Goal: Task Accomplishment & Management: Use online tool/utility

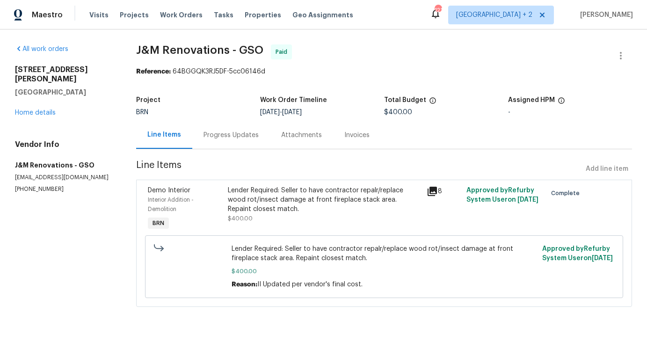
click at [173, 20] on div "Visits Projects Work Orders Tasks Properties Geo Assignments" at bounding box center [226, 15] width 275 height 19
click at [171, 16] on span "Work Orders" at bounding box center [181, 14] width 43 height 9
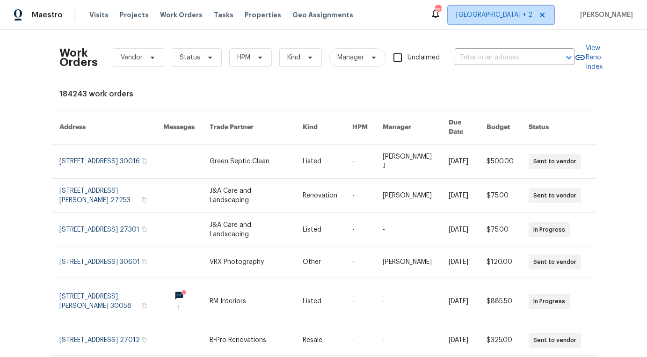
click at [524, 9] on span "Nashville + 2" at bounding box center [501, 15] width 106 height 19
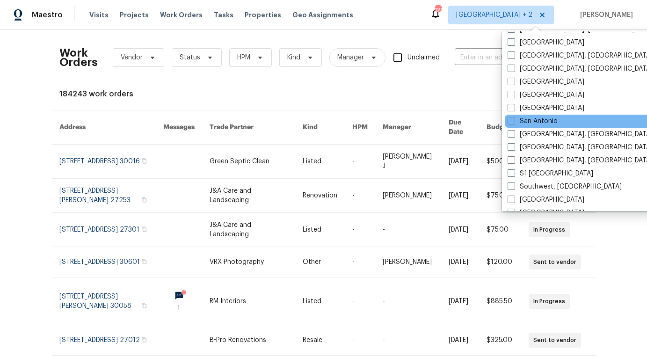
scroll to position [582, 0]
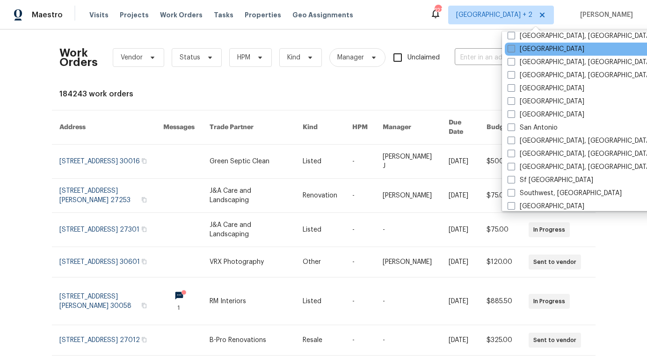
click at [521, 45] on label "Raleigh" at bounding box center [546, 48] width 77 height 9
click at [514, 45] on input "Raleigh" at bounding box center [511, 47] width 6 height 6
checkbox input "true"
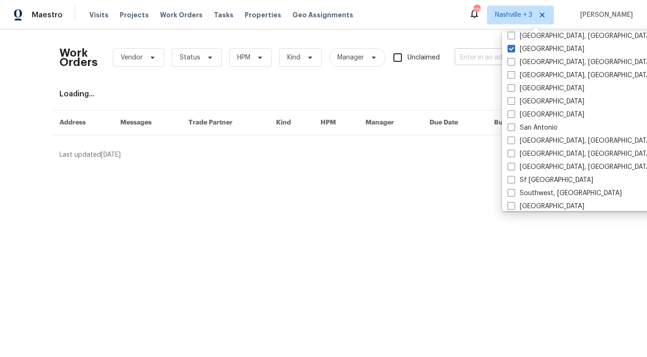
click at [476, 54] on input "text" at bounding box center [502, 58] width 94 height 15
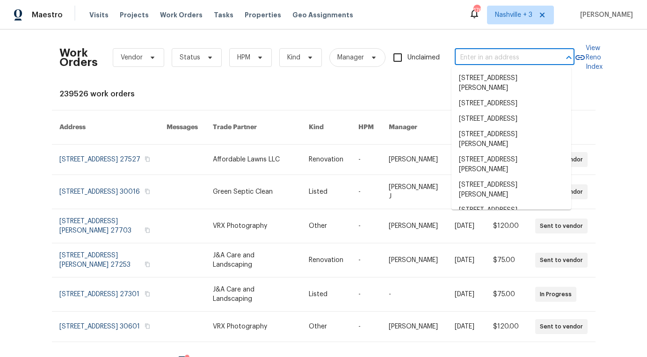
paste input "5621 Voorhees Ln, Holly Springs, NC 27540"
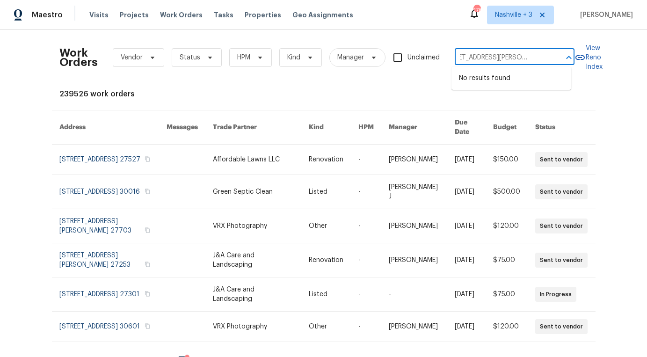
type input "5621 Voorhees Ln, Holly Springs, NC 27540"
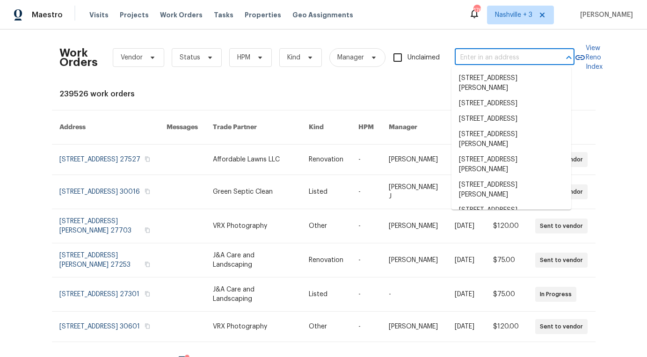
scroll to position [0, 0]
click at [489, 58] on input "text" at bounding box center [502, 58] width 94 height 15
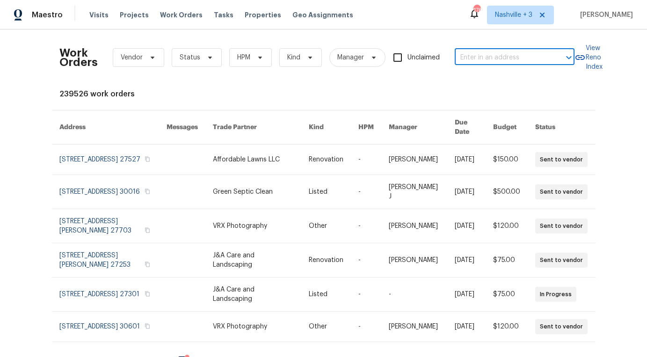
paste input "5621 Voorhees Ln, Holly Springs, NC 27540"
drag, startPoint x: 549, startPoint y: 57, endPoint x: 504, endPoint y: 55, distance: 45.9
click at [504, 55] on div "5621 Voorhees Ln, Holly Springs, NC 27540 ​" at bounding box center [515, 58] width 120 height 15
drag, startPoint x: 468, startPoint y: 57, endPoint x: 557, endPoint y: 56, distance: 89.9
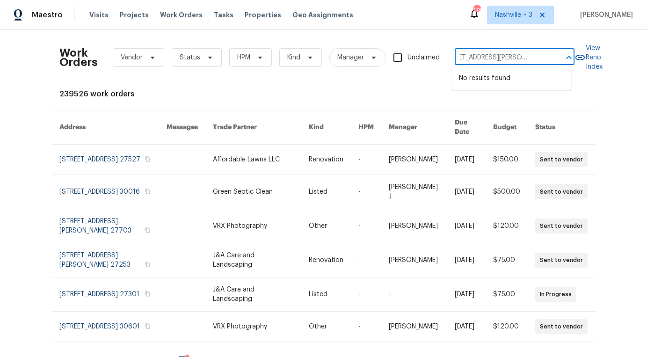
click at [557, 57] on div "5621 Voorhees Ln, Holly Springs, NC 27540 ​" at bounding box center [515, 58] width 120 height 15
type input "5621 Voorhees"
click at [192, 61] on span "Status" at bounding box center [190, 57] width 21 height 9
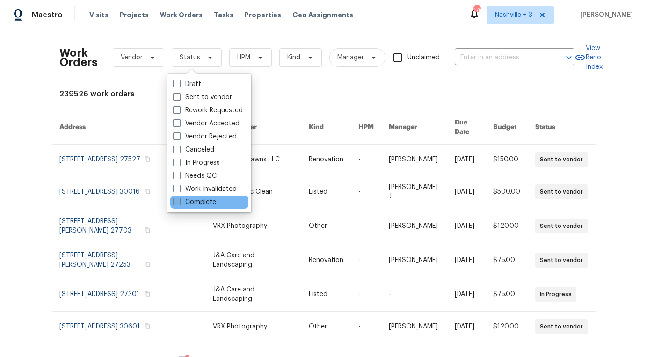
click at [188, 202] on label "Complete" at bounding box center [194, 201] width 43 height 9
click at [179, 202] on input "Complete" at bounding box center [176, 200] width 6 height 6
checkbox input "true"
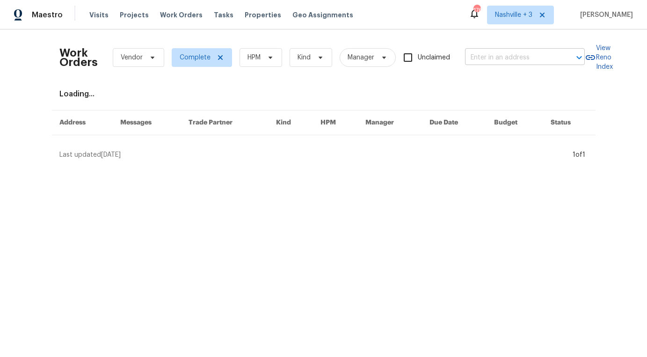
click at [493, 54] on input "text" at bounding box center [512, 58] width 94 height 15
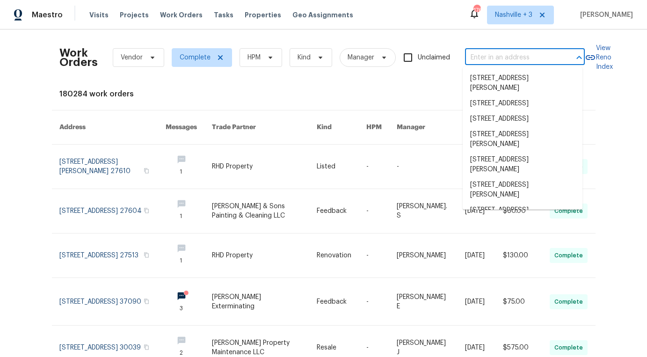
paste input "5621 Voorhees Ln, Holly Springs, NC 27540"
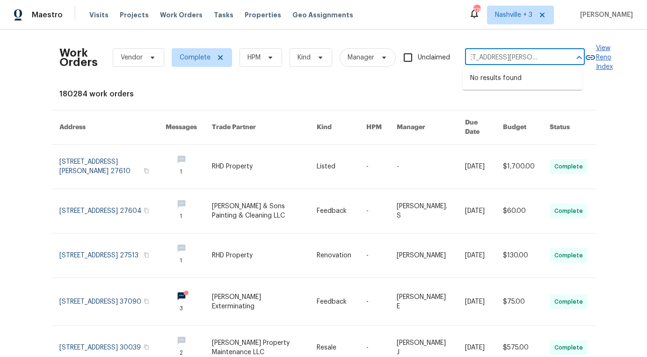
drag, startPoint x: 479, startPoint y: 61, endPoint x: 606, endPoint y: 61, distance: 126.4
click at [588, 61] on div "Work Orders Vendor Complete HPM Kind Manager Unclaimed 5621 Voorhees Ln, Holly …" at bounding box center [323, 57] width 529 height 41
type input "5621 Voorhees Ln,"
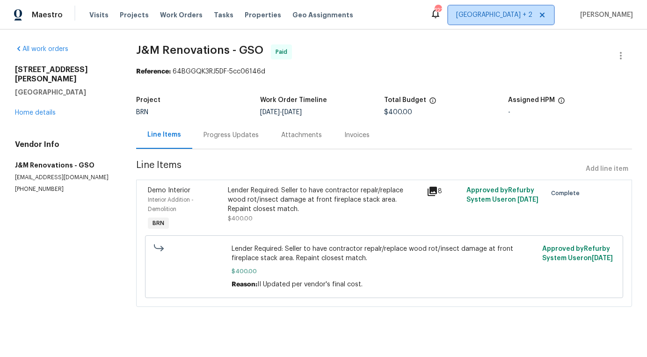
click at [533, 17] on span "Nashville + 2" at bounding box center [494, 14] width 76 height 9
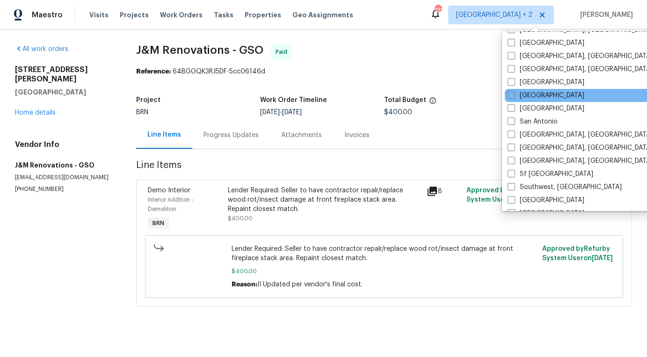
scroll to position [585, 0]
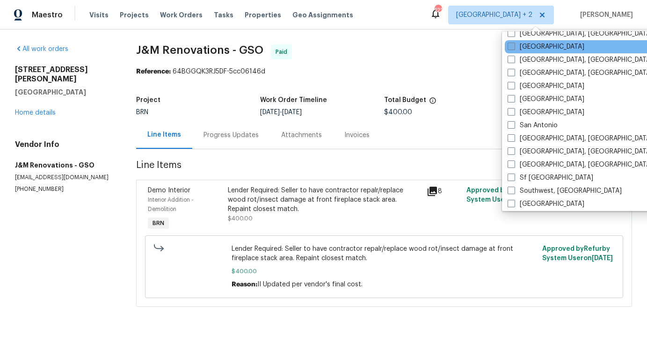
click at [531, 48] on label "Raleigh" at bounding box center [546, 46] width 77 height 9
click at [514, 48] on input "Raleigh" at bounding box center [511, 45] width 6 height 6
checkbox input "true"
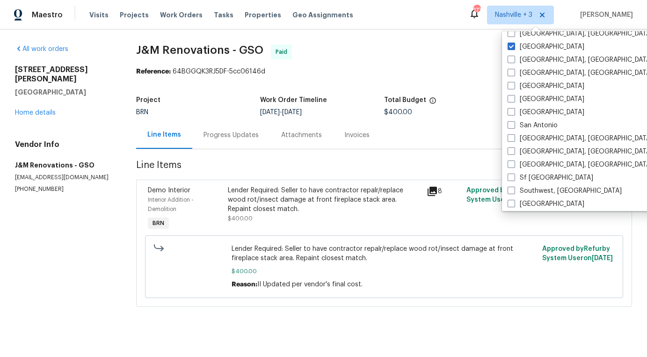
drag, startPoint x: 432, startPoint y: 52, endPoint x: 440, endPoint y: 50, distance: 7.8
click at [432, 52] on span "J&M Renovations - GSO Paid" at bounding box center [373, 55] width 474 height 22
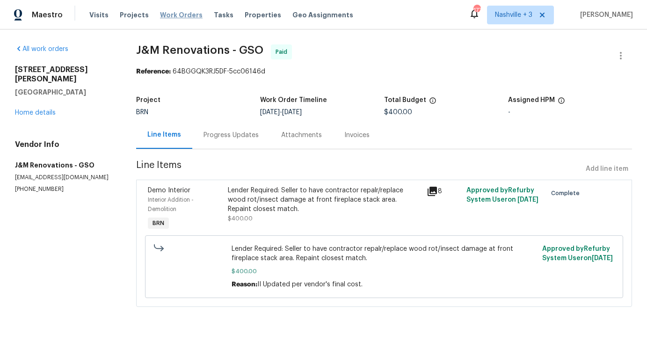
click at [175, 16] on span "Work Orders" at bounding box center [181, 14] width 43 height 9
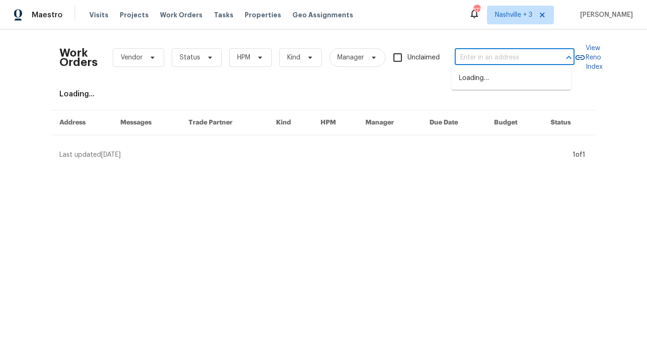
click at [497, 63] on input "text" at bounding box center [502, 58] width 94 height 15
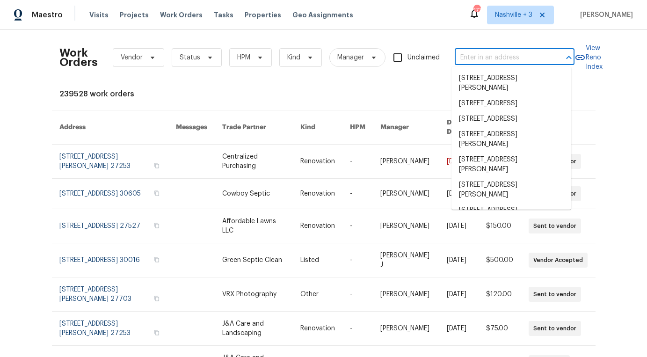
paste input "1312 Rainwood Ln, Raleigh, NC 27615"
type input "1312 Rainwood Ln, Raleigh, NC 27615"
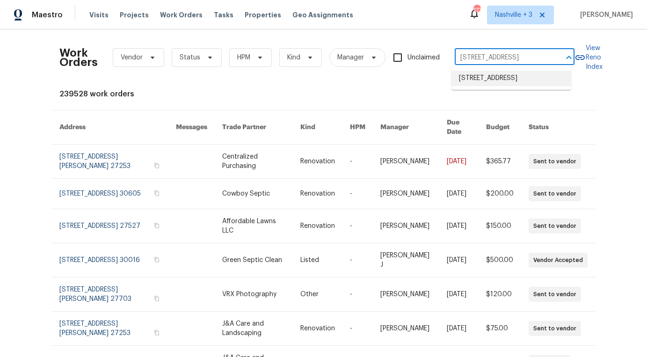
click at [477, 81] on li "1312 Rainwood Ln, Raleigh, NC 27615" at bounding box center [512, 78] width 120 height 15
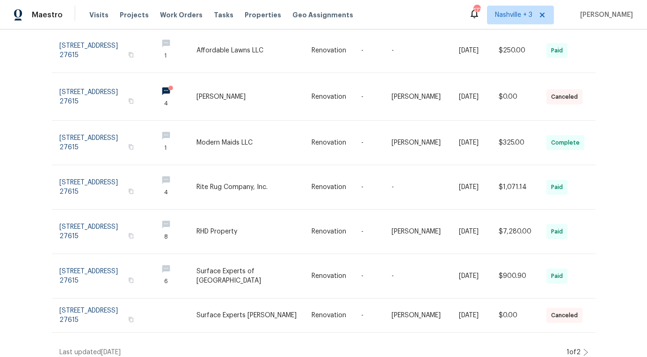
scroll to position [235, 0]
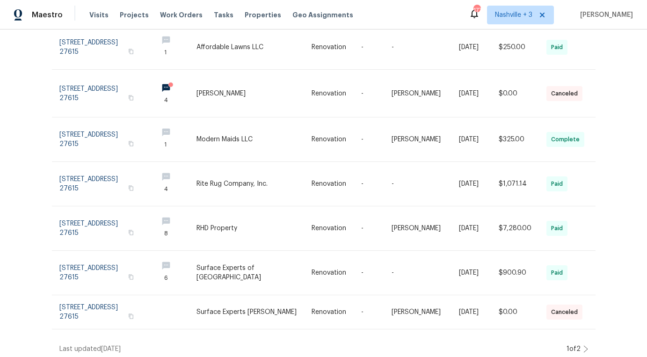
click at [585, 335] on div "Work Orders Vendor Status HPM Kind Manager Unclaimed 1312 Rainwood Ln, Raleigh,…" at bounding box center [323, 193] width 647 height 328
click at [584, 345] on icon at bounding box center [586, 348] width 5 height 7
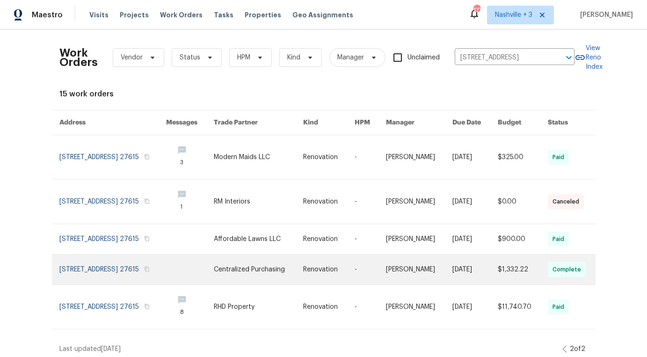
scroll to position [17, 0]
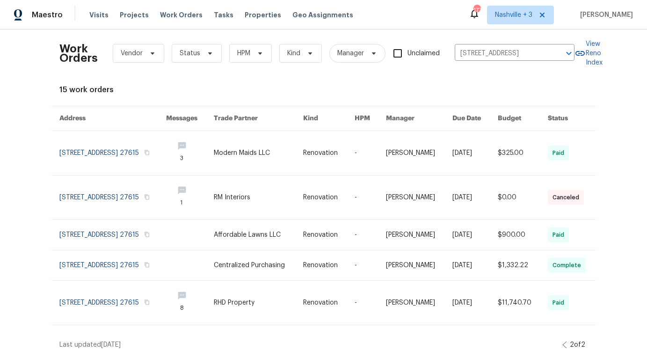
click at [563, 340] on div "2 of 2" at bounding box center [576, 344] width 26 height 9
click at [563, 341] on icon at bounding box center [565, 344] width 5 height 7
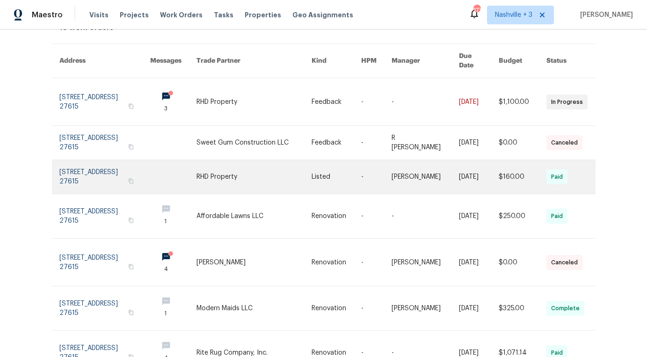
scroll to position [61, 0]
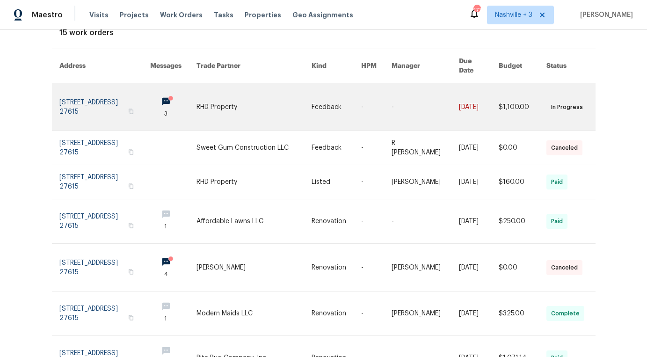
click at [281, 120] on link at bounding box center [254, 106] width 115 height 47
click at [264, 90] on link at bounding box center [254, 106] width 115 height 47
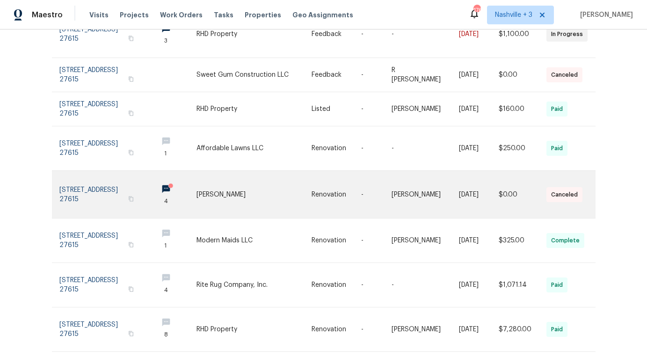
scroll to position [135, 0]
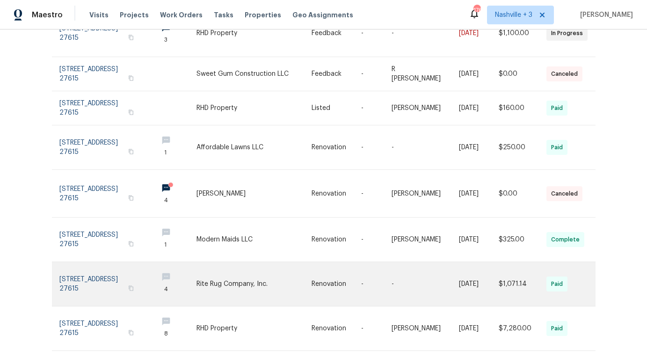
click at [240, 272] on link at bounding box center [254, 284] width 115 height 44
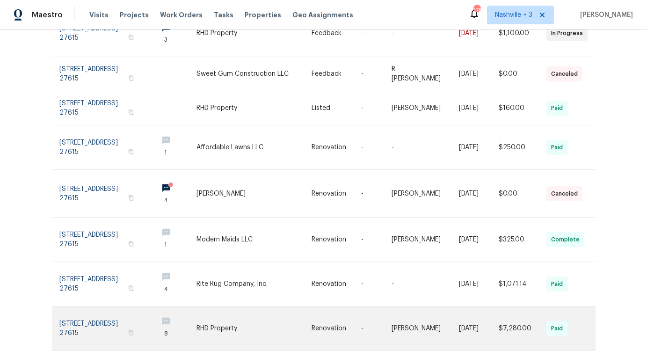
click at [234, 307] on link at bounding box center [254, 329] width 115 height 44
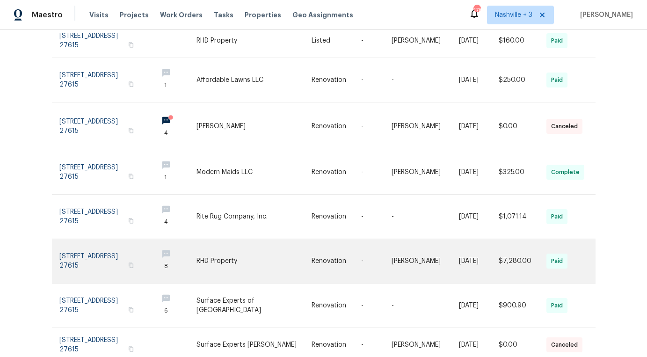
scroll to position [208, 0]
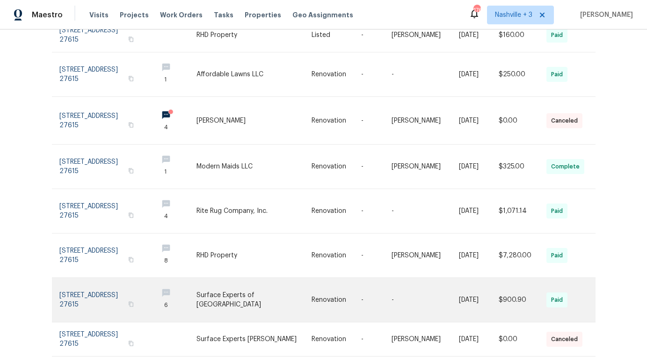
click at [235, 299] on link at bounding box center [254, 300] width 115 height 44
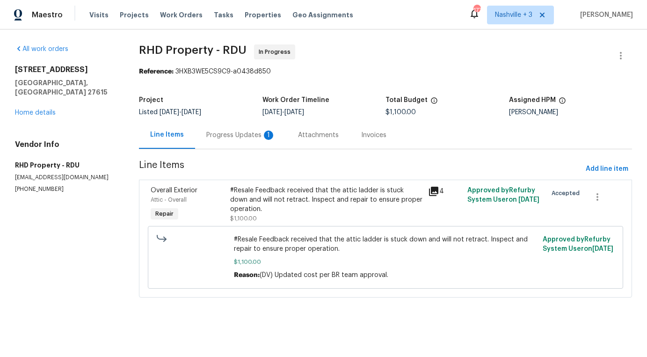
click at [259, 136] on div "Progress Updates 1" at bounding box center [240, 135] width 69 height 9
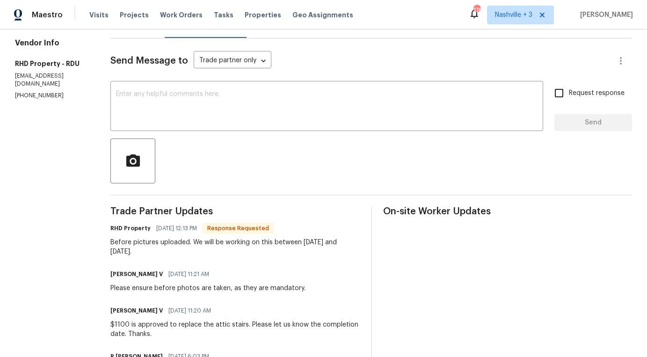
scroll to position [115, 0]
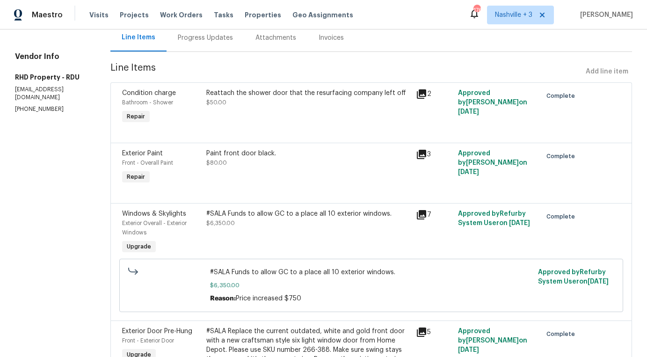
scroll to position [213, 0]
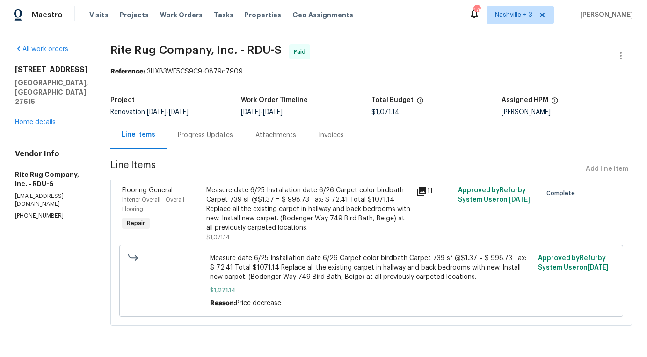
scroll to position [3, 0]
